Goal: Browse casually

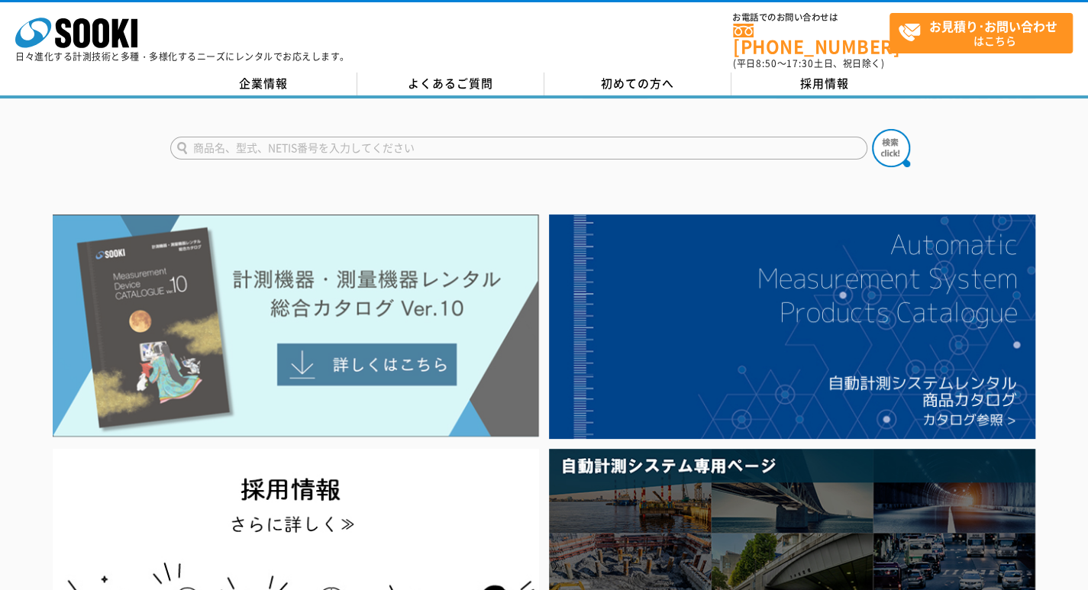
click at [310, 266] on img at bounding box center [296, 326] width 486 height 223
